Goal: Information Seeking & Learning: Understand process/instructions

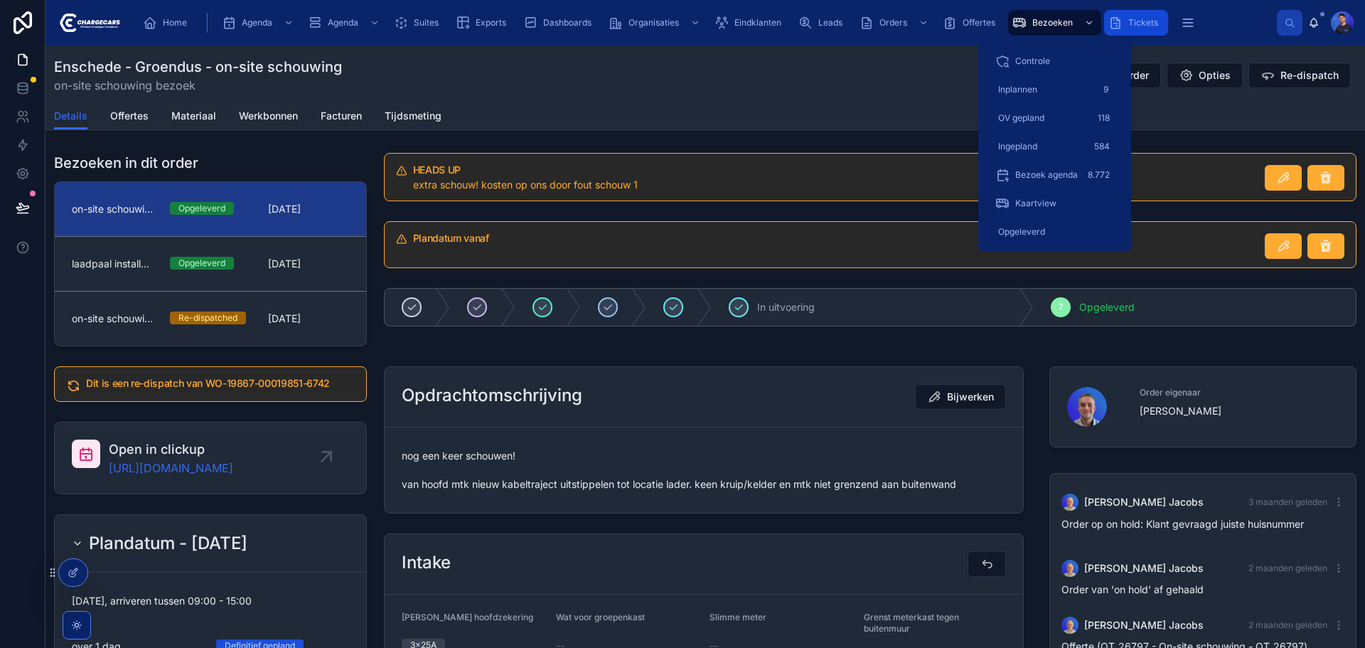
scroll to position [850, 0]
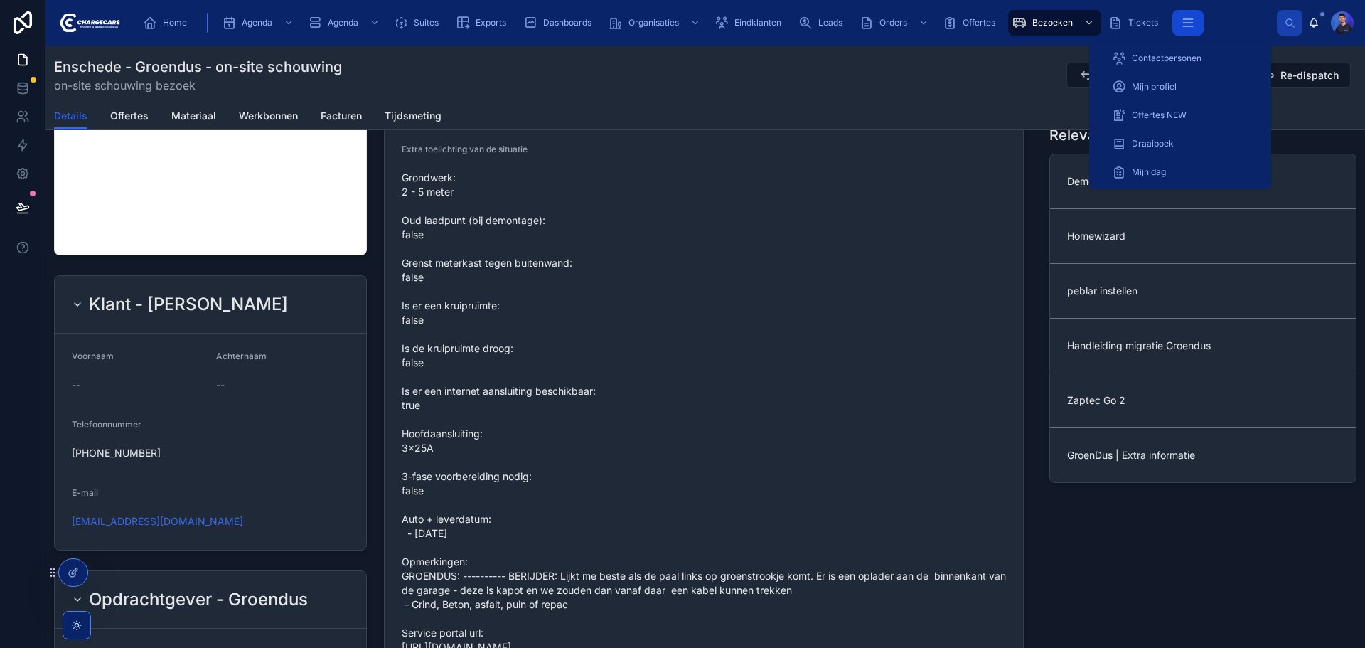
click at [1184, 23] on icon "scrollable content" at bounding box center [1187, 23] width 9 height 0
click at [1195, 142] on div "Draaiboek" at bounding box center [1180, 143] width 137 height 23
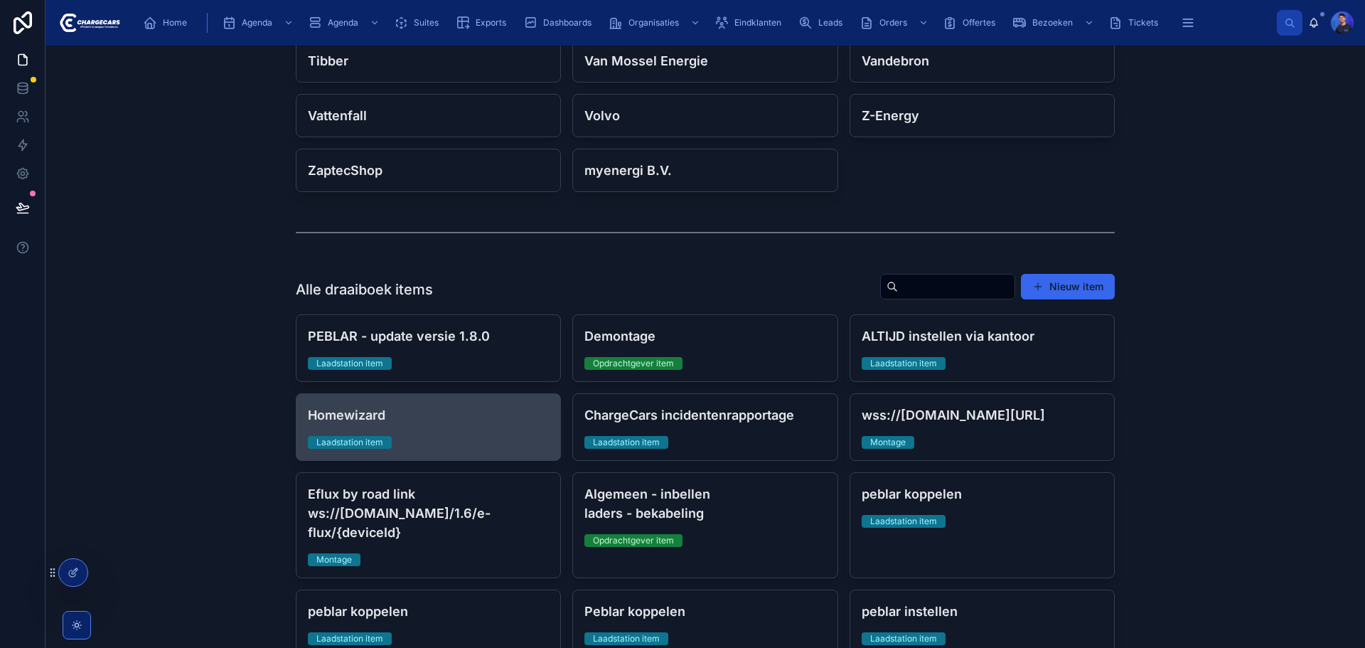
scroll to position [782, 0]
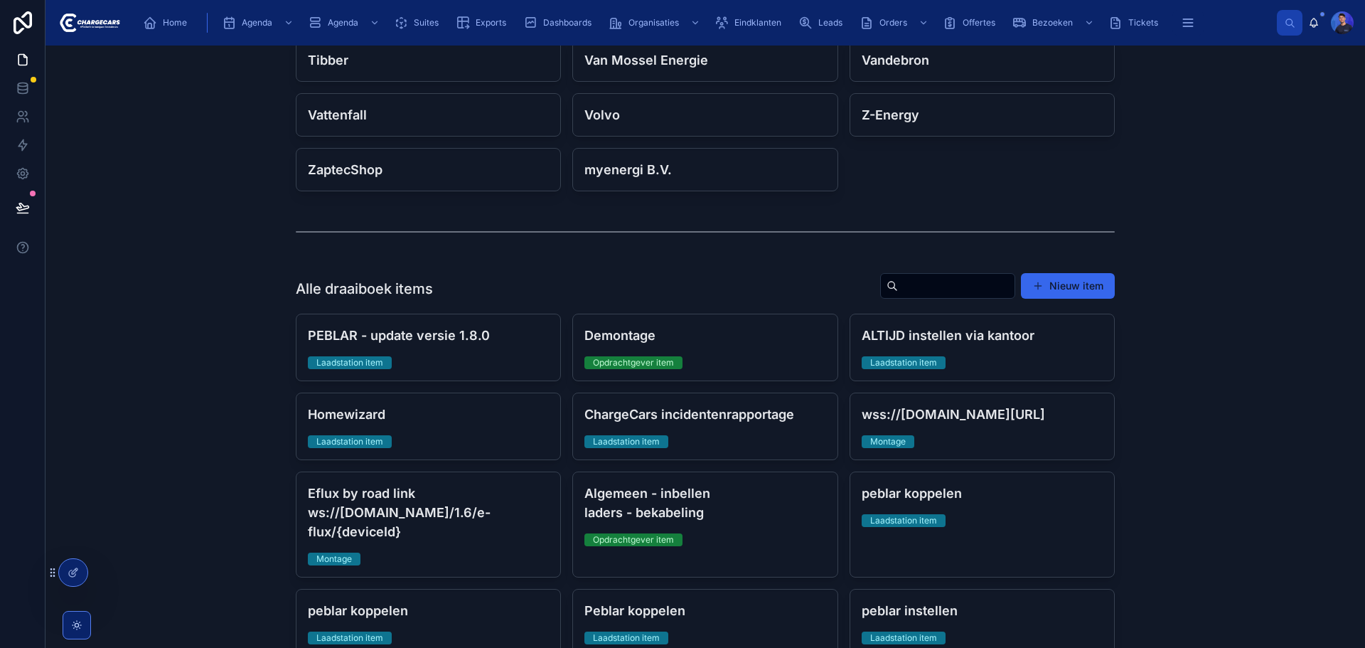
click at [937, 286] on input "text" at bounding box center [956, 286] width 117 height 20
type input "******"
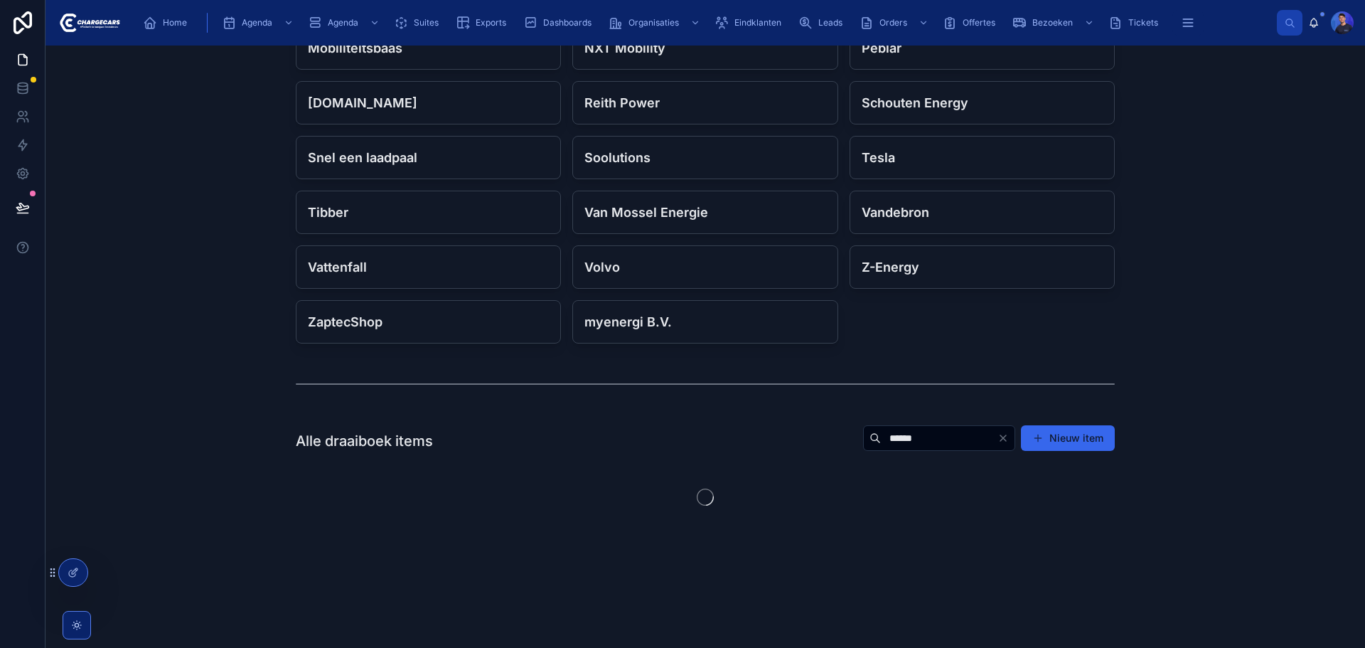
scroll to position [676, 0]
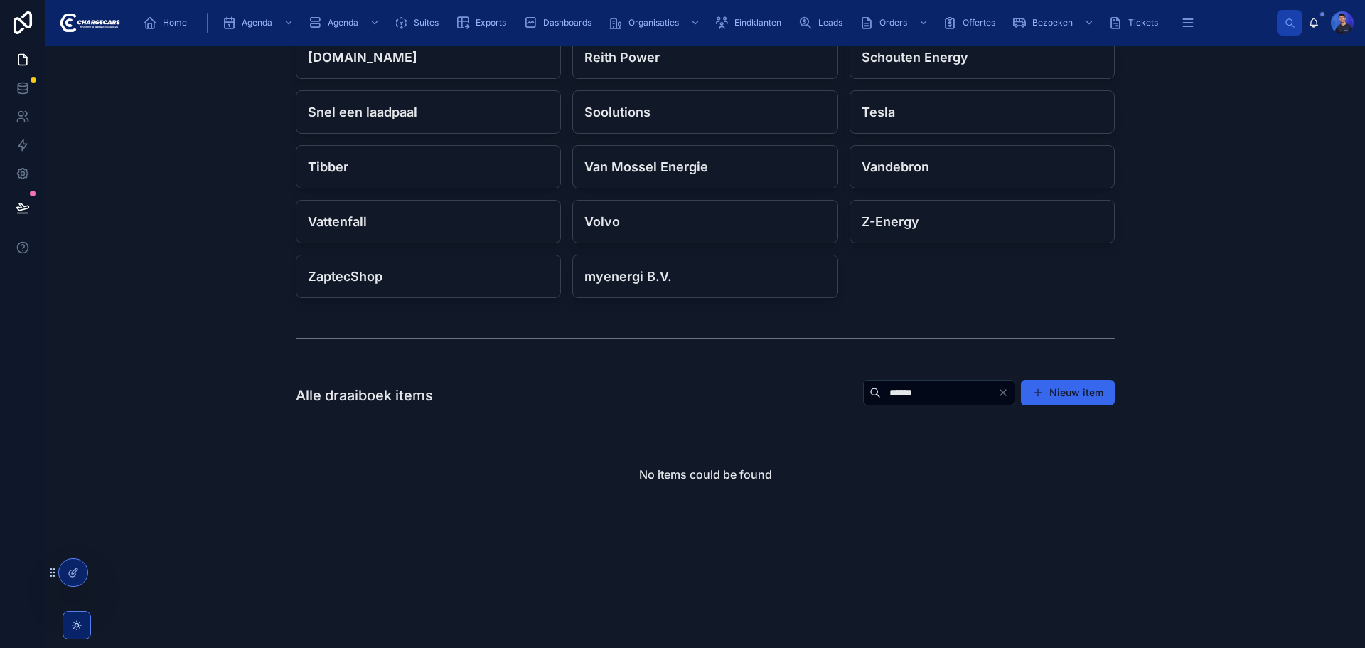
click at [946, 400] on input "******" at bounding box center [939, 393] width 117 height 20
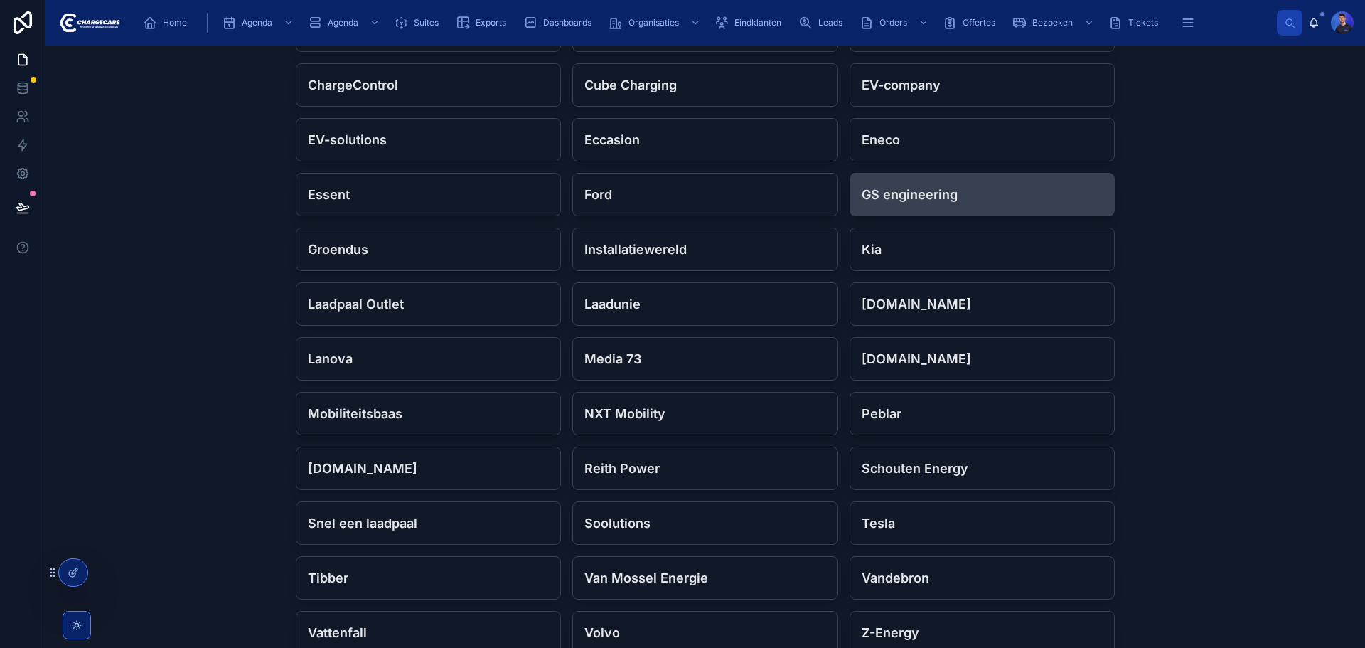
scroll to position [249, 0]
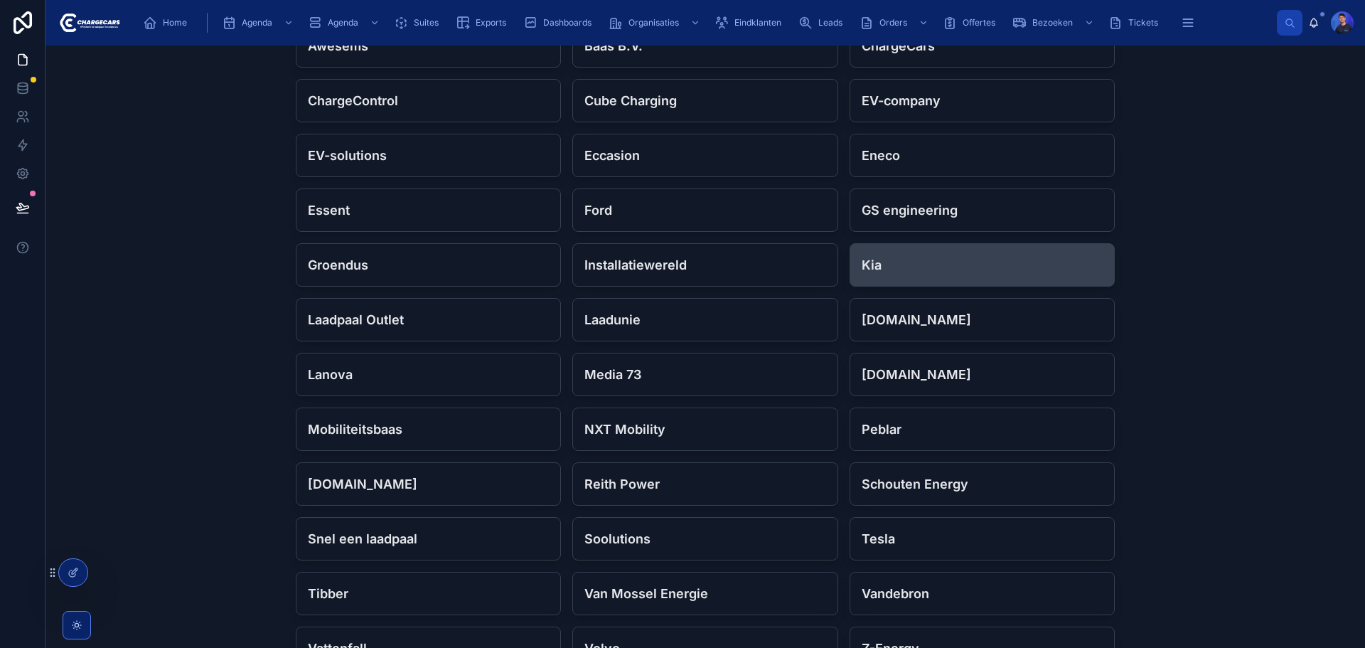
click at [912, 267] on h4 "Kia" at bounding box center [982, 264] width 241 height 19
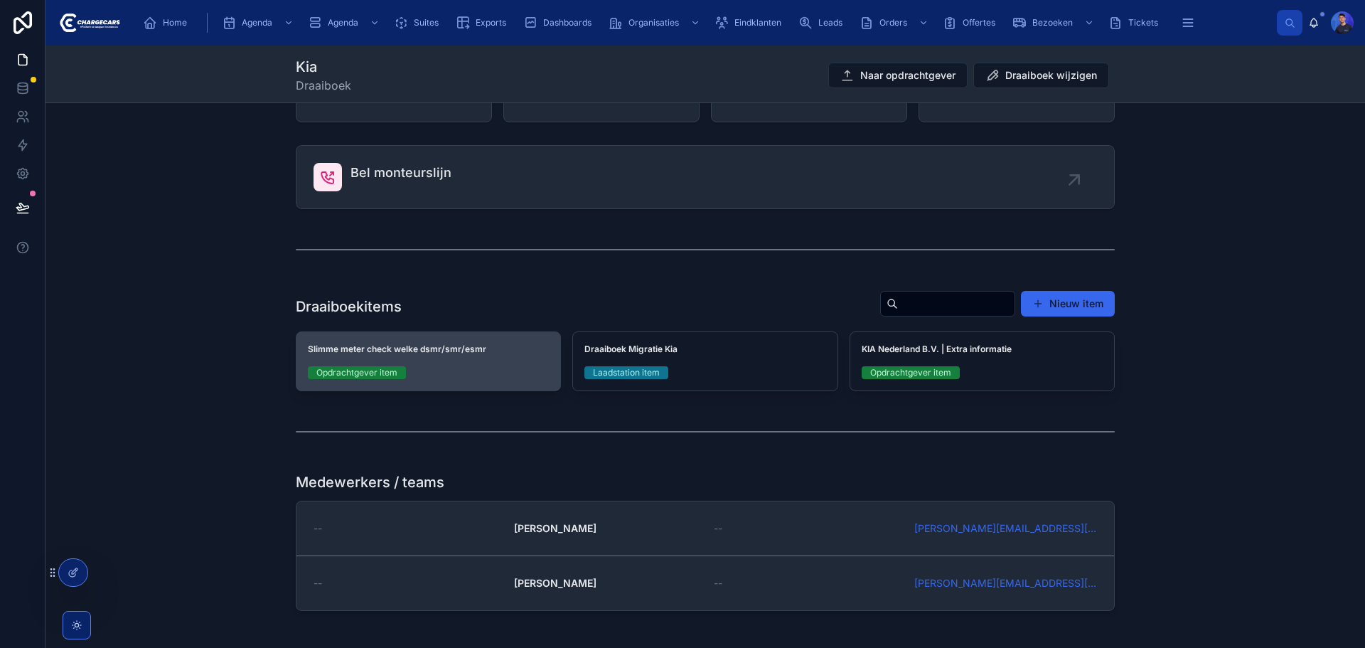
scroll to position [213, 0]
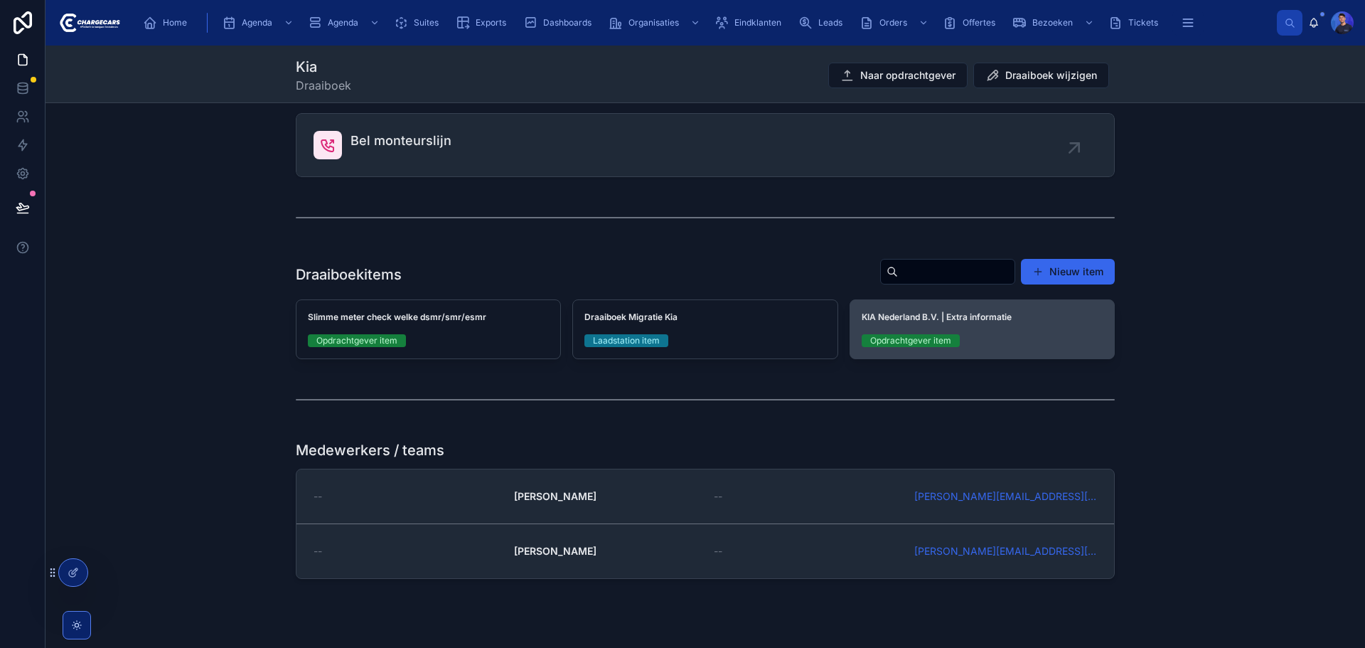
click at [1050, 332] on div "KIA Nederland B.V. | Extra informatie Opdrachtgever item" at bounding box center [982, 329] width 264 height 58
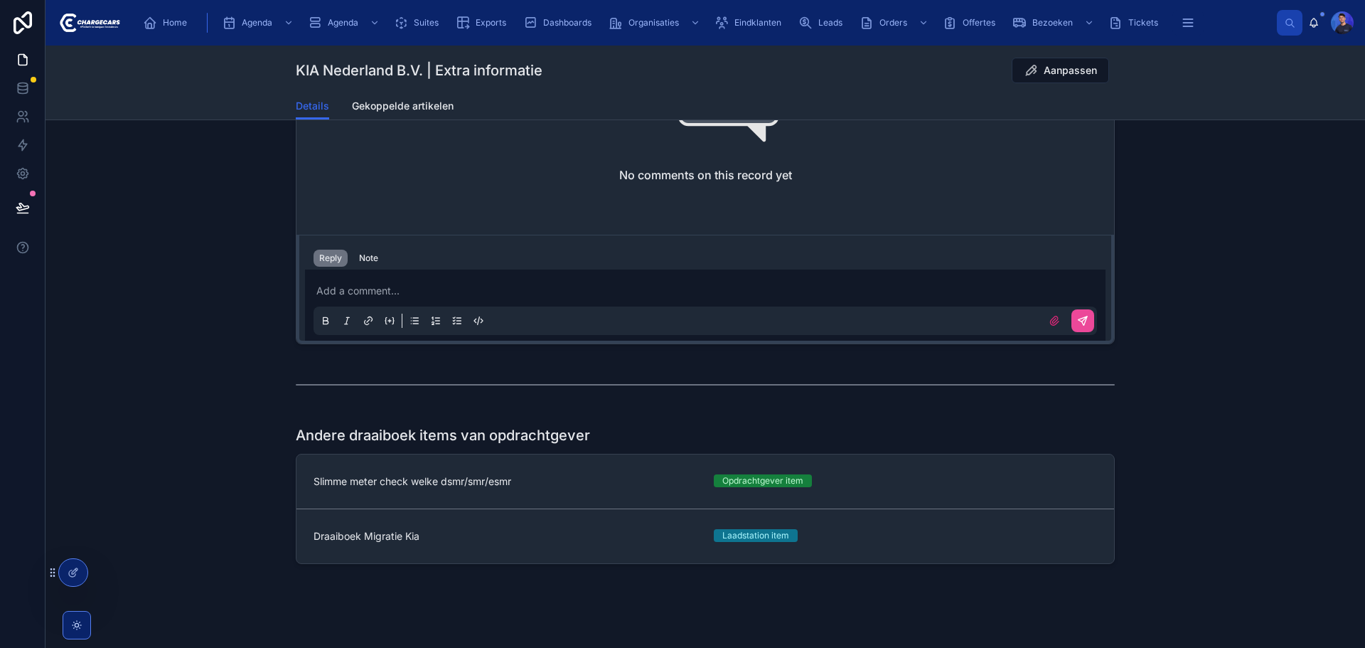
scroll to position [1023, 0]
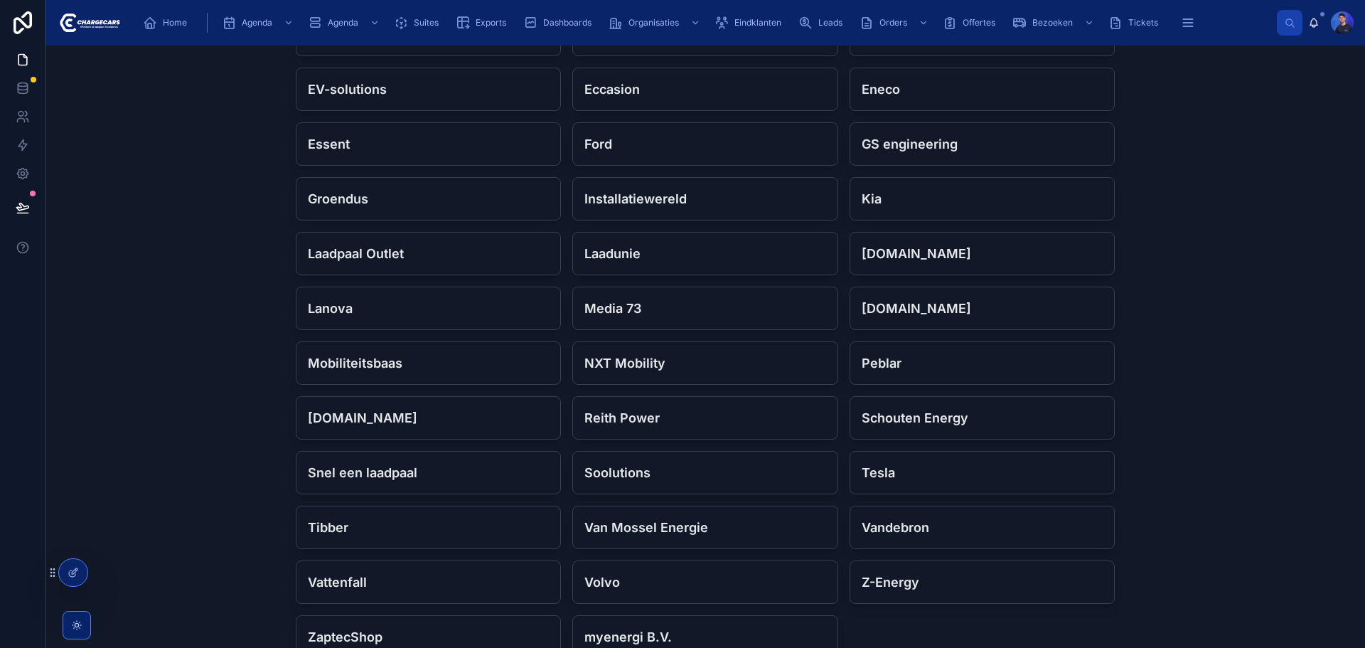
scroll to position [356, 0]
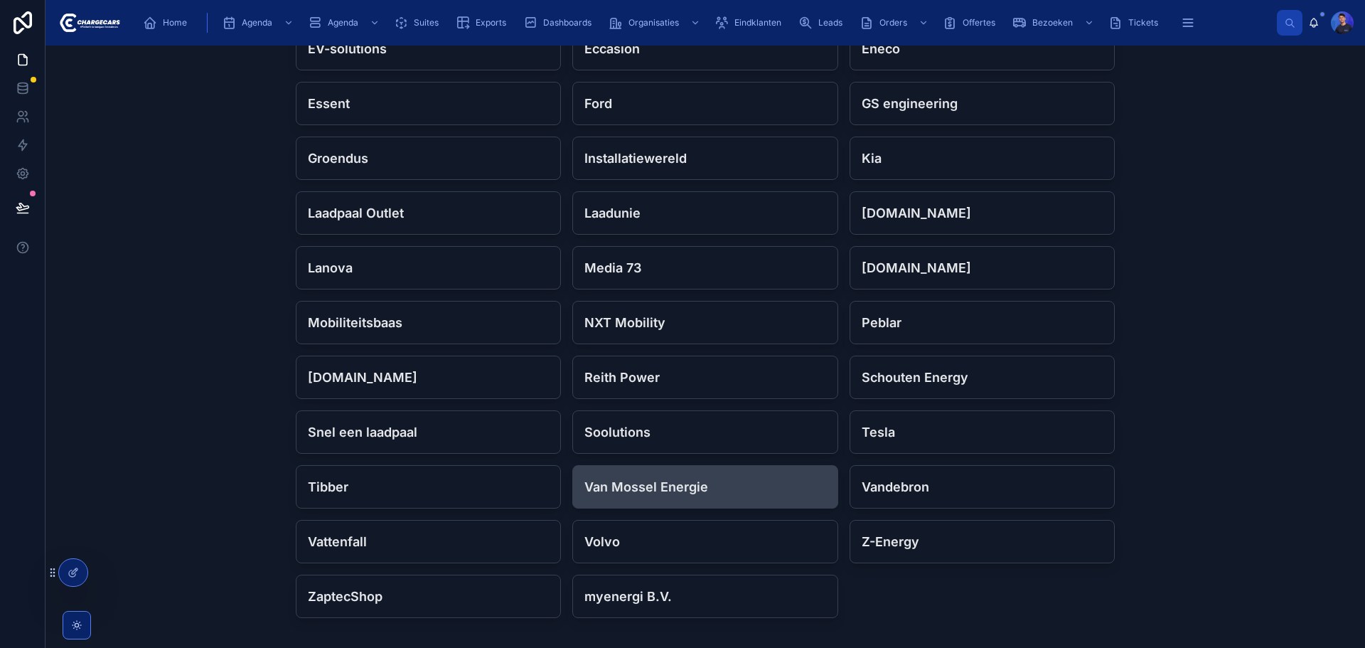
click at [658, 489] on h4 "Van Mossel Energie" at bounding box center [705, 486] width 241 height 19
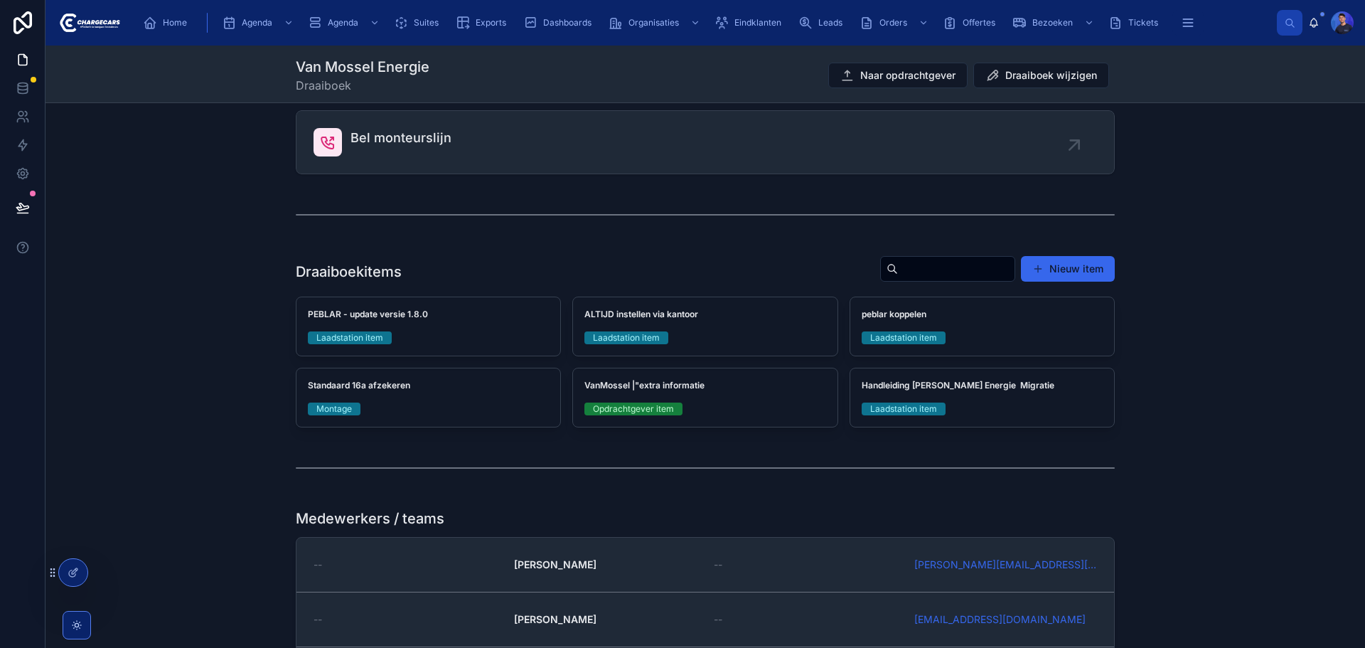
scroll to position [356, 0]
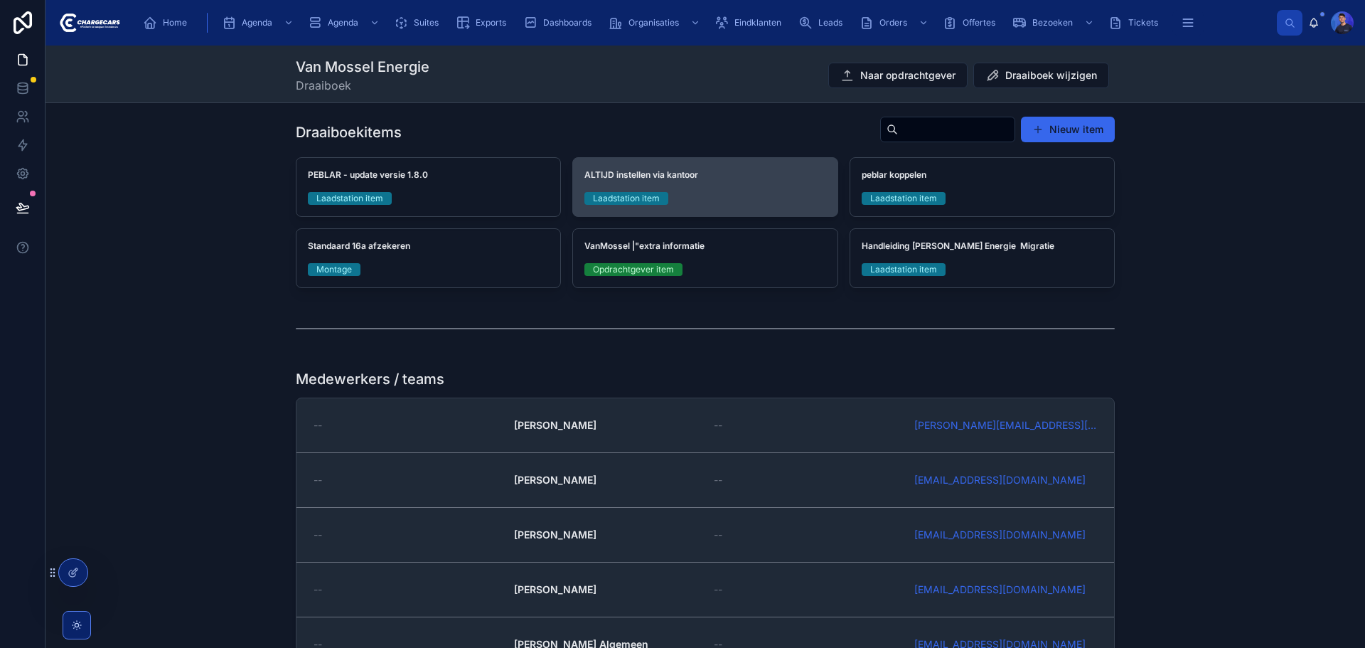
click at [703, 181] on div "ALTIJD instellen via kantoor Laadstation item" at bounding box center [705, 187] width 264 height 58
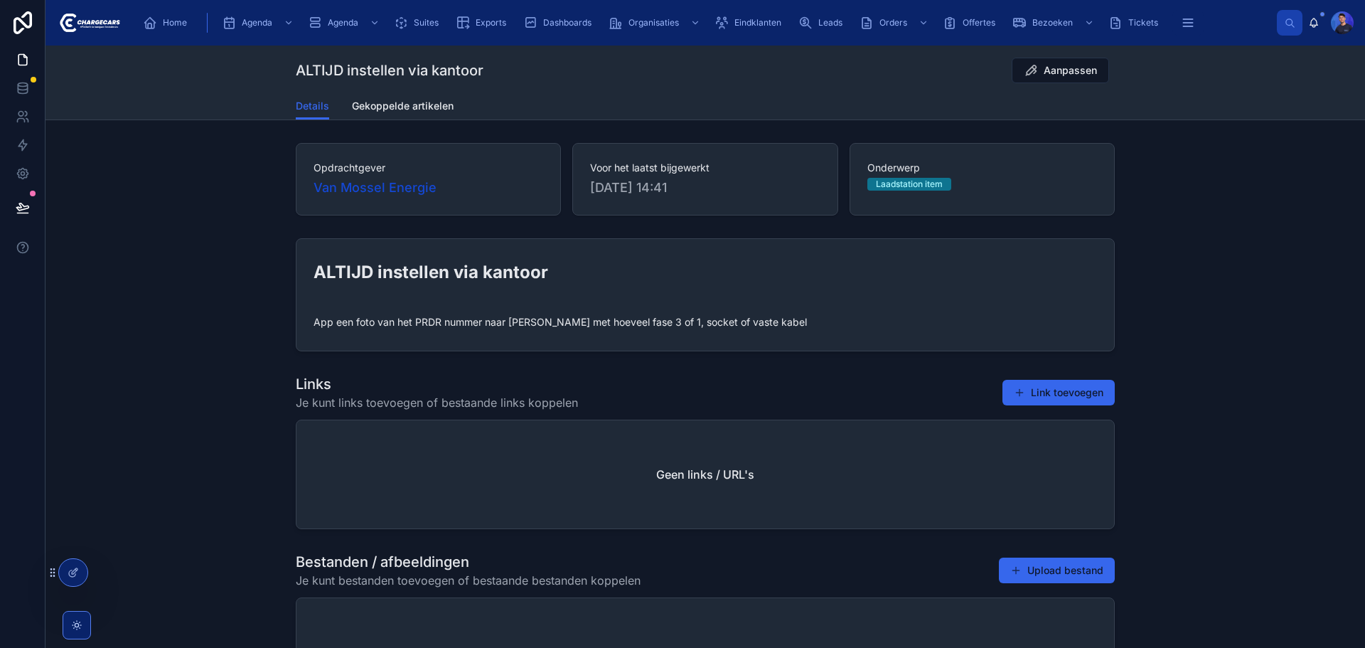
click at [174, 171] on div "Opdrachtgever Van Mossel Energie Voor het laatst bijgewerkt [DATE] 14:41 Onderw…" at bounding box center [706, 179] width 1320 height 84
click at [1242, 250] on div "ALTIJD instellen via kantoor App een foto van het PRDR nummer naar [PERSON_NAME…" at bounding box center [706, 295] width 1320 height 124
click at [210, 200] on div "Opdrachtgever Van Mossel Energie Voor het laatst bijgewerkt [DATE] 14:41 Onderw…" at bounding box center [706, 179] width 1320 height 84
